Goal: Task Accomplishment & Management: Use online tool/utility

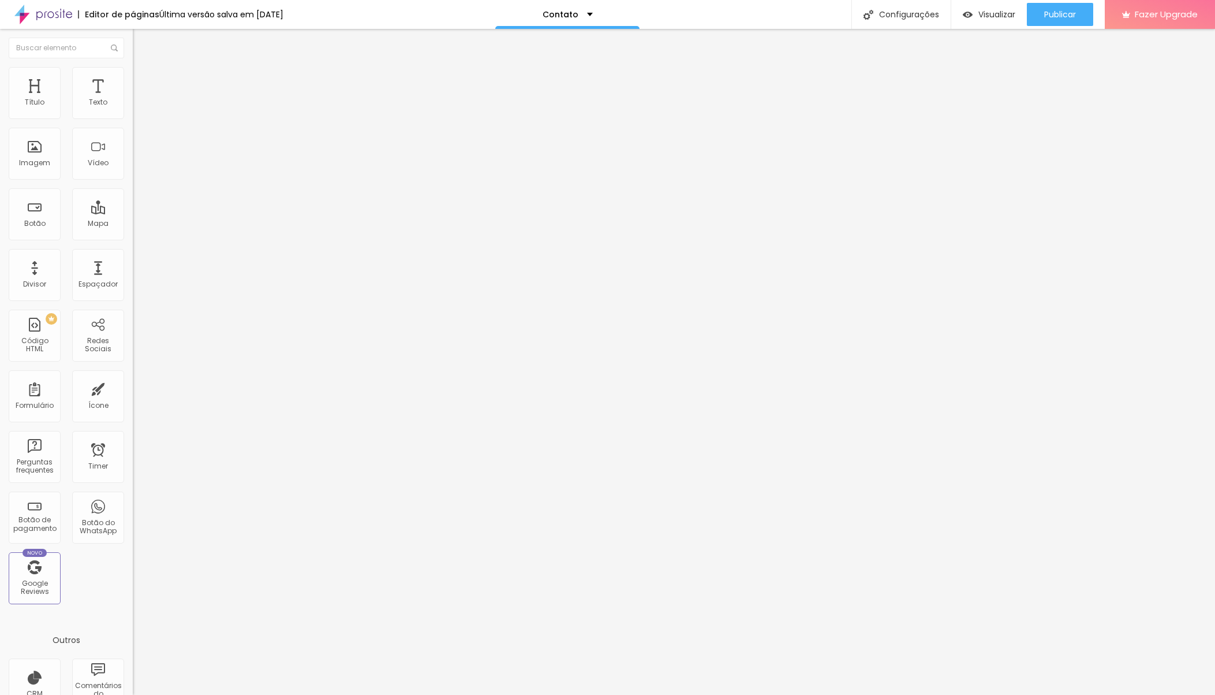
click at [140, 113] on div "Contato" at bounding box center [199, 107] width 118 height 10
click at [133, 117] on img at bounding box center [136, 120] width 7 height 7
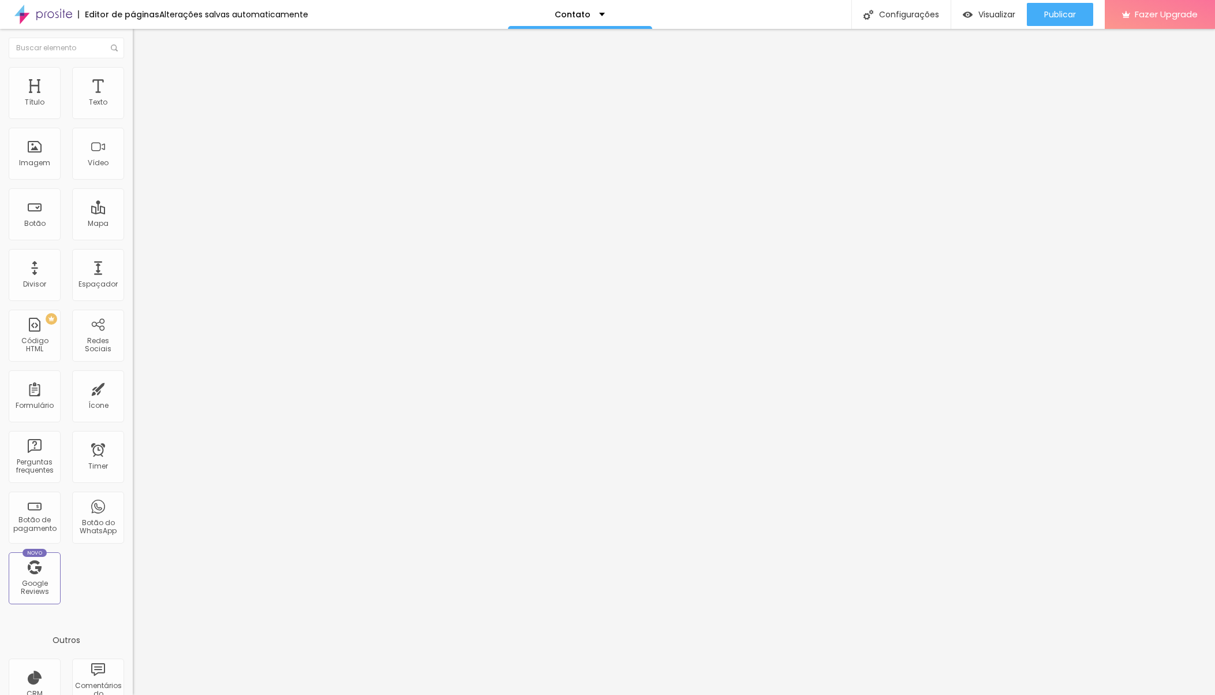
drag, startPoint x: 491, startPoint y: 363, endPoint x: 414, endPoint y: 360, distance: 77.4
drag, startPoint x: 483, startPoint y: 360, endPoint x: 430, endPoint y: 359, distance: 53.7
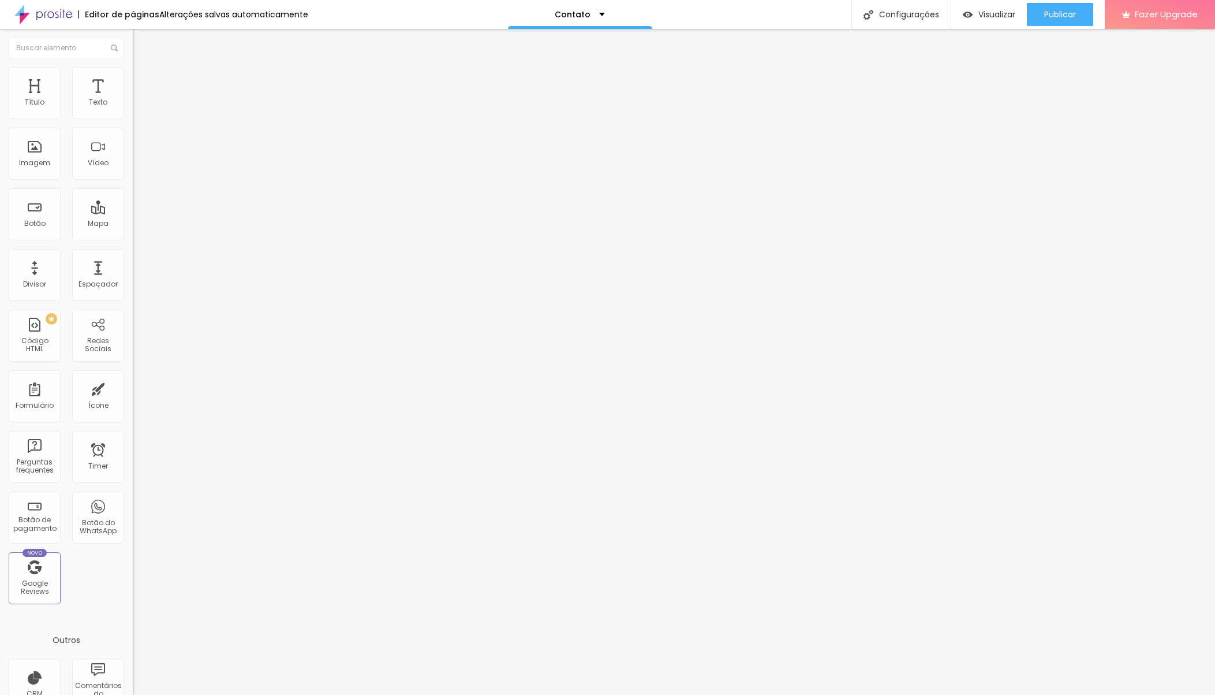
drag, startPoint x: 629, startPoint y: 251, endPoint x: 506, endPoint y: 232, distance: 124.4
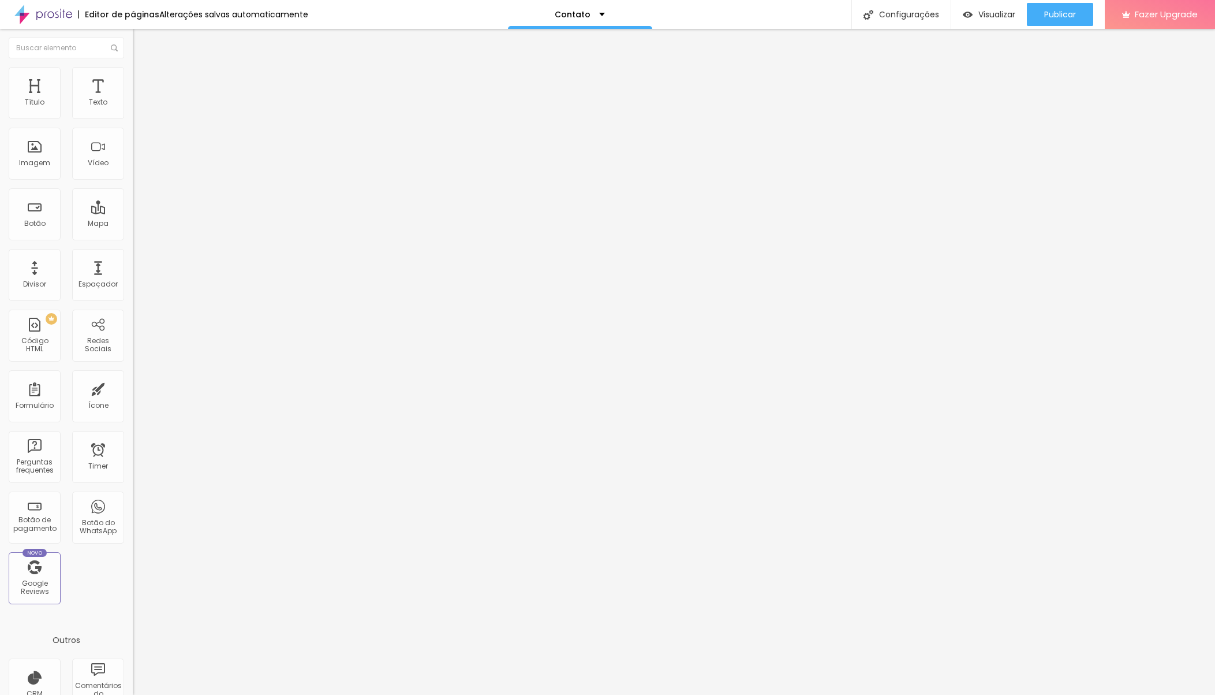
drag, startPoint x: 482, startPoint y: 193, endPoint x: 382, endPoint y: 192, distance: 99.3
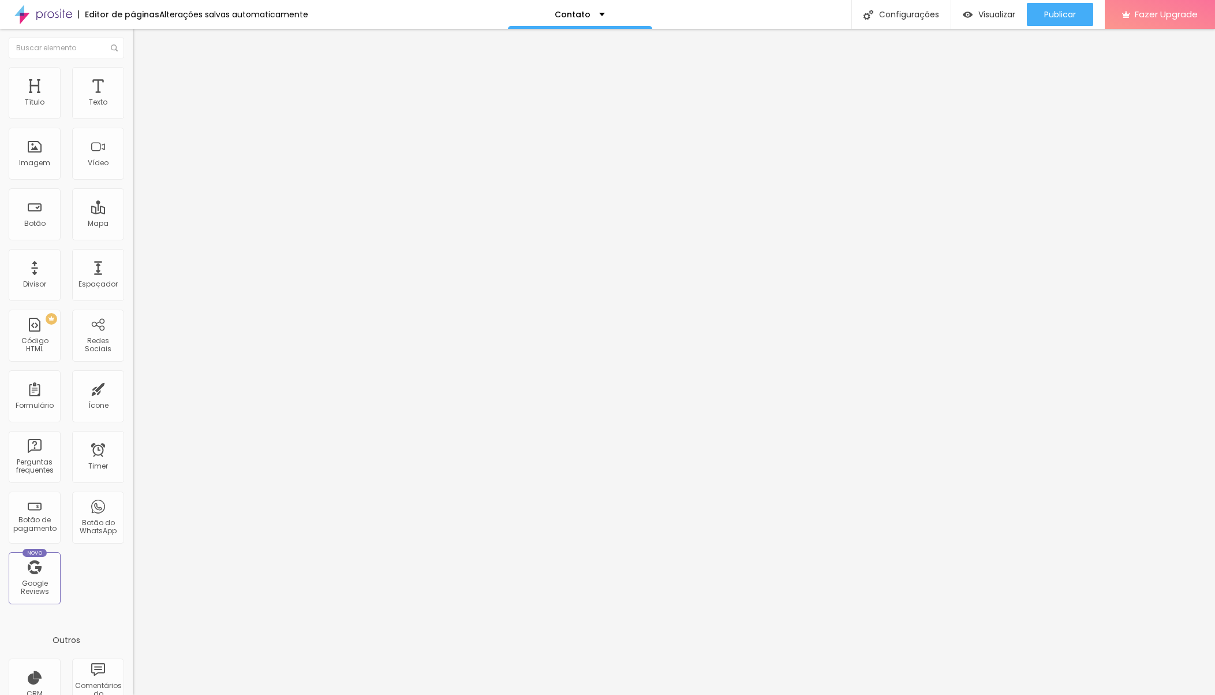
drag, startPoint x: 468, startPoint y: 245, endPoint x: 475, endPoint y: 222, distance: 24.1
click at [133, 116] on span at bounding box center [136, 121] width 7 height 10
drag, startPoint x: 481, startPoint y: 213, endPoint x: 486, endPoint y: 198, distance: 15.7
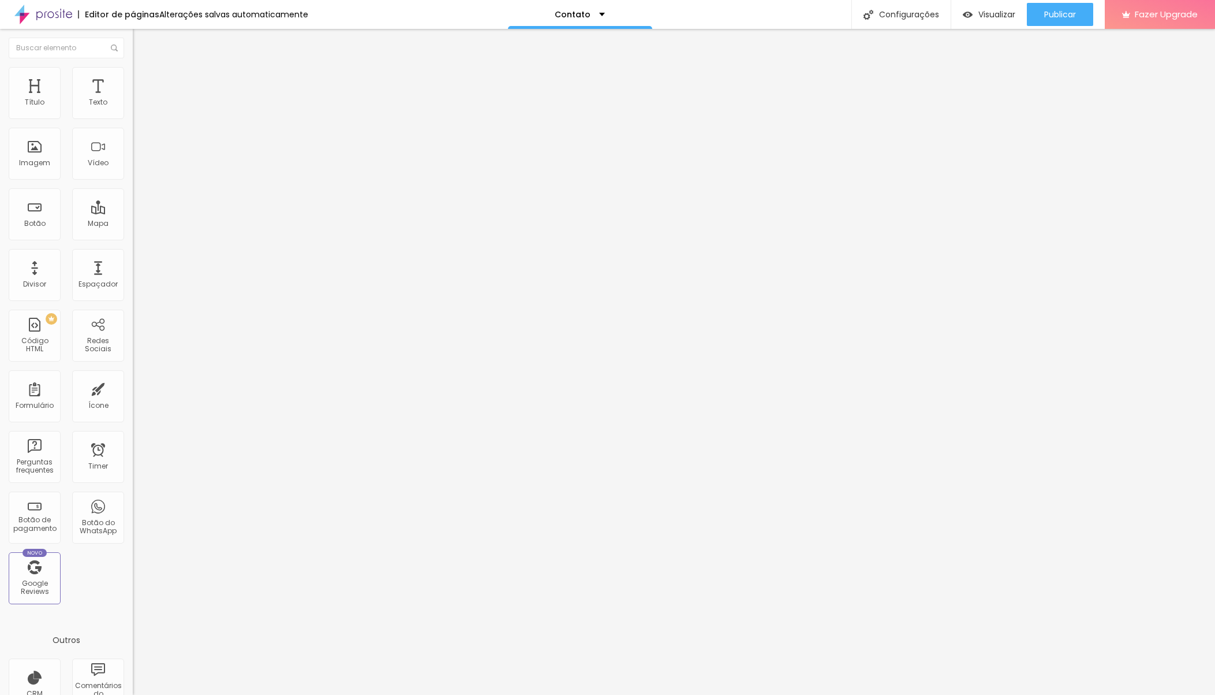
type input "Contato"
drag, startPoint x: 472, startPoint y: 354, endPoint x: 540, endPoint y: 356, distance: 68.7
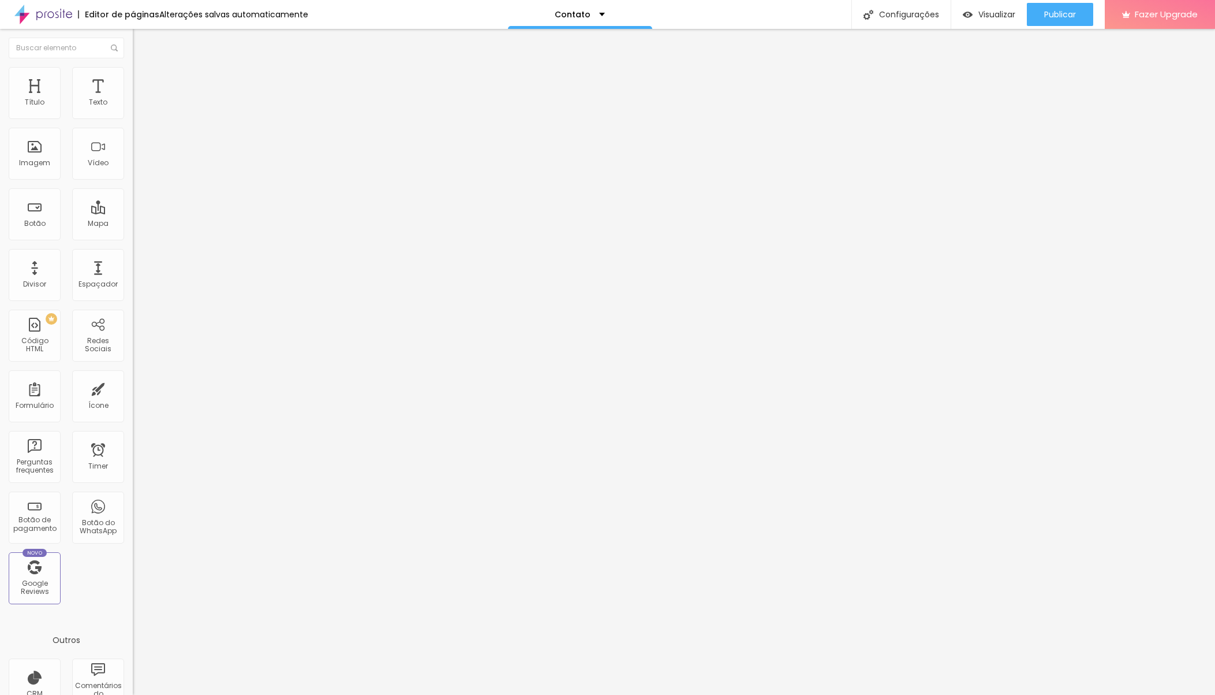
type input "WhatsApp"
drag, startPoint x: 703, startPoint y: 358, endPoint x: 675, endPoint y: 356, distance: 27.8
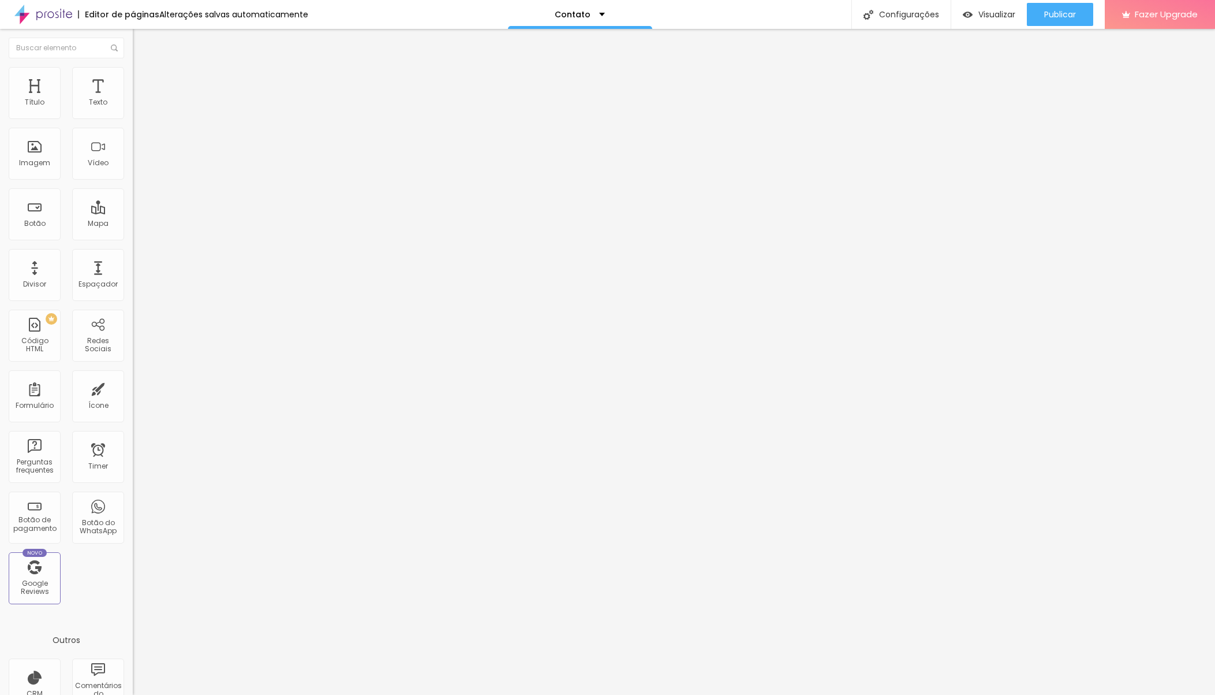
type input "Coloque seu telefone aqui"
click at [1076, 19] on button "Publicar" at bounding box center [1060, 14] width 66 height 23
click at [1002, 12] on span "Visualizar" at bounding box center [997, 14] width 37 height 9
